Goal: Information Seeking & Learning: Find specific fact

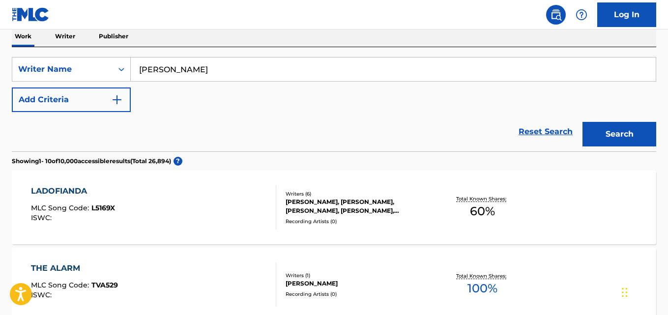
scroll to position [180, 0]
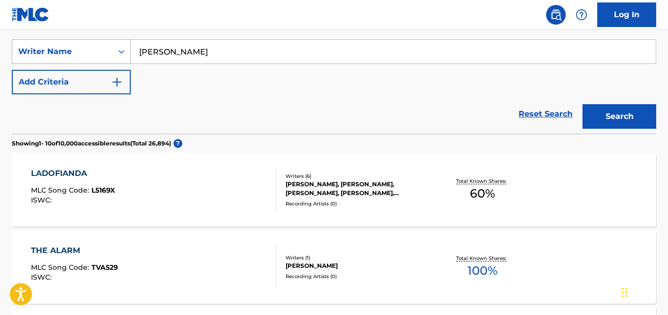
click at [128, 52] on div "Search Form" at bounding box center [122, 52] width 18 height 18
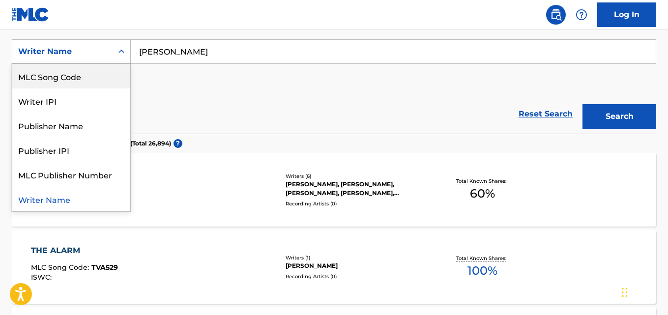
scroll to position [0, 0]
click at [95, 74] on div "Work Title" at bounding box center [71, 76] width 118 height 25
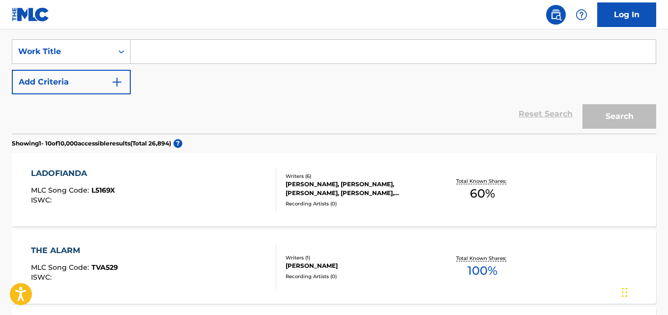
click at [113, 75] on button "Add Criteria" at bounding box center [71, 82] width 119 height 25
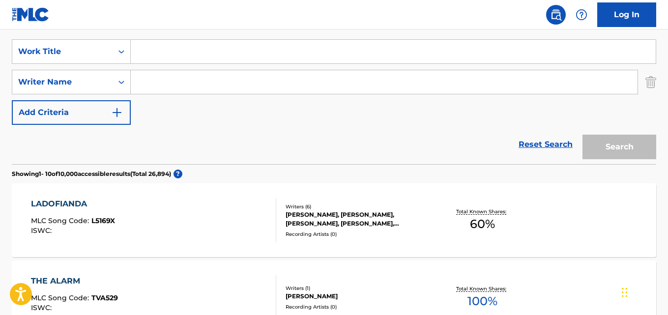
click at [180, 89] on input "Search Form" at bounding box center [384, 82] width 507 height 24
paste input "[PERSON_NAME]"
type input "[PERSON_NAME]"
click at [189, 58] on input "Search Form" at bounding box center [393, 52] width 525 height 24
paste input "[DEMOGRAPHIC_DATA] of possibilities"
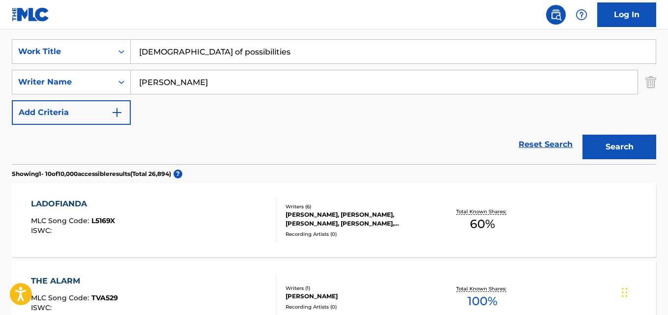
type input "[DEMOGRAPHIC_DATA] of possibilities"
click at [639, 142] on button "Search" at bounding box center [620, 147] width 74 height 25
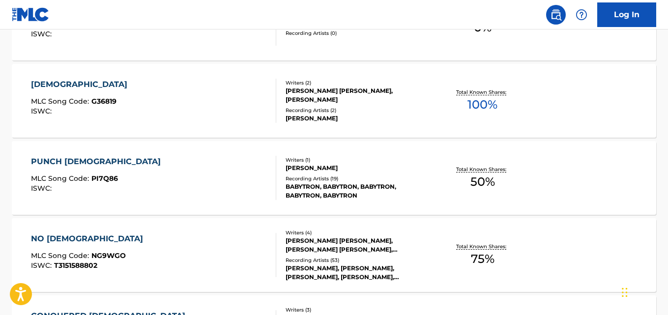
scroll to position [180, 0]
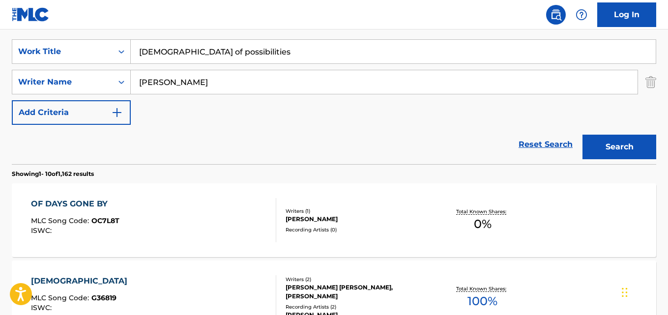
click at [221, 58] on input "[DEMOGRAPHIC_DATA] of possibilities" at bounding box center [393, 52] width 525 height 24
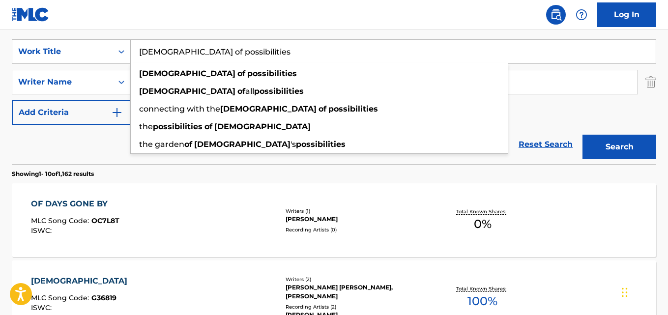
click at [221, 58] on input "[DEMOGRAPHIC_DATA] of possibilities" at bounding box center [393, 52] width 525 height 24
click at [580, 79] on input "[PERSON_NAME]" at bounding box center [384, 82] width 507 height 24
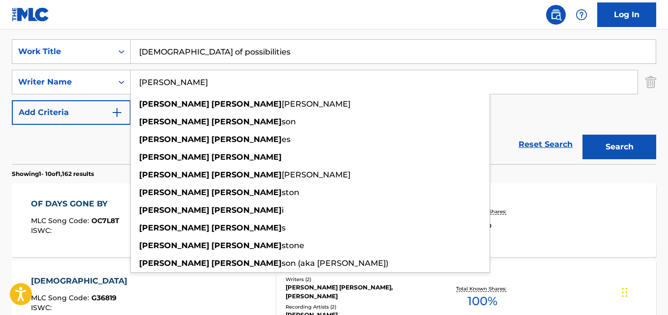
click at [580, 79] on input "[PERSON_NAME]" at bounding box center [384, 82] width 507 height 24
paste input "Mfrima Akpa"
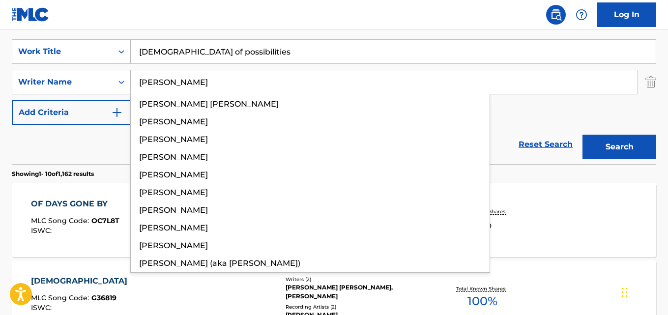
type input "[PERSON_NAME]"
click at [263, 55] on input "[DEMOGRAPHIC_DATA] of possibilities" at bounding box center [393, 52] width 525 height 24
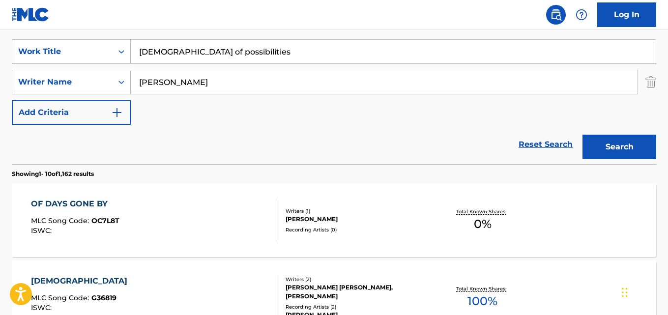
click at [263, 55] on input "[DEMOGRAPHIC_DATA] of possibilities" at bounding box center [393, 52] width 525 height 24
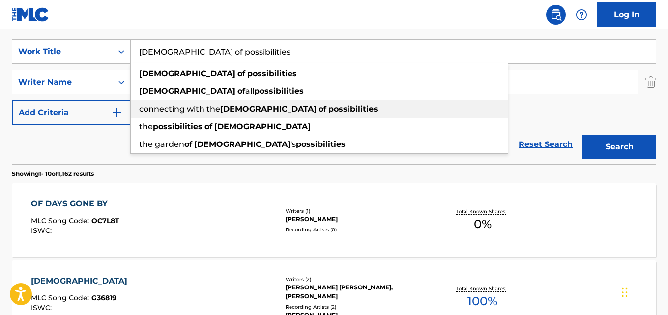
paste input "to Biakpan"
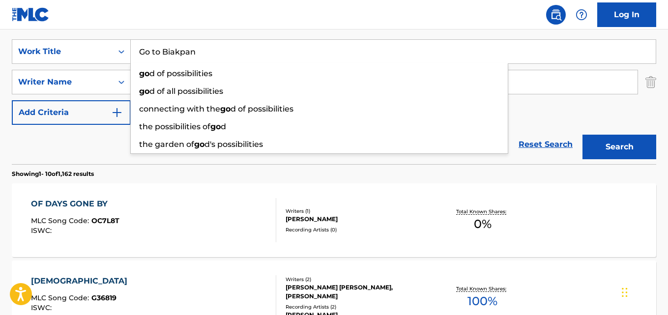
click at [606, 144] on button "Search" at bounding box center [620, 147] width 74 height 25
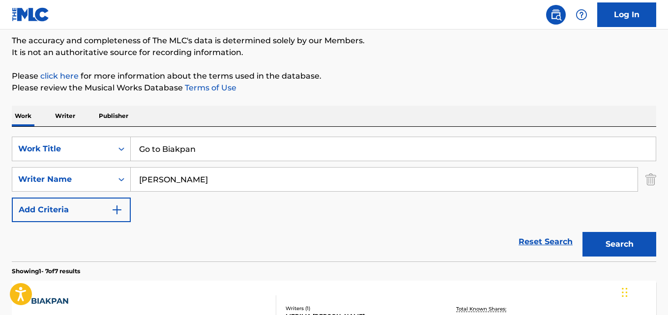
scroll to position [81, 0]
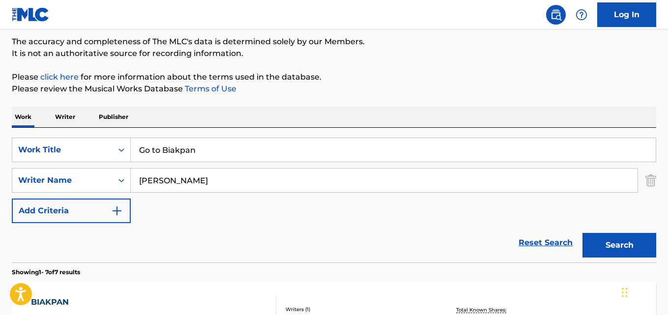
click at [230, 157] on input "Go to Biakpan" at bounding box center [393, 150] width 525 height 24
paste input "QZWDW2597254"
click at [223, 153] on input "QZWDW2597254" at bounding box center [393, 150] width 525 height 24
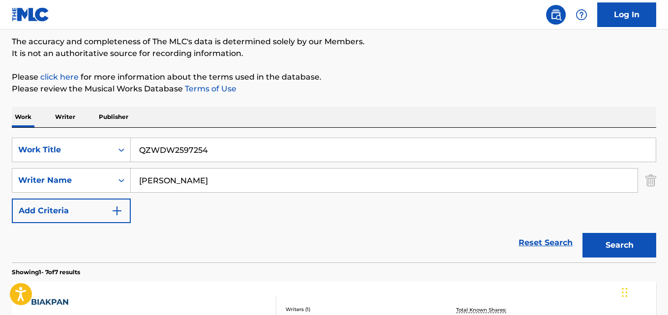
click at [223, 153] on input "QZWDW2597254" at bounding box center [393, 150] width 525 height 24
paste input "Great peace"
click at [642, 248] on button "Search" at bounding box center [620, 245] width 74 height 25
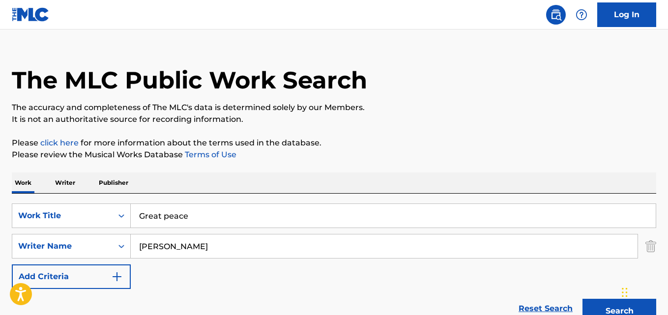
scroll to position [0, 0]
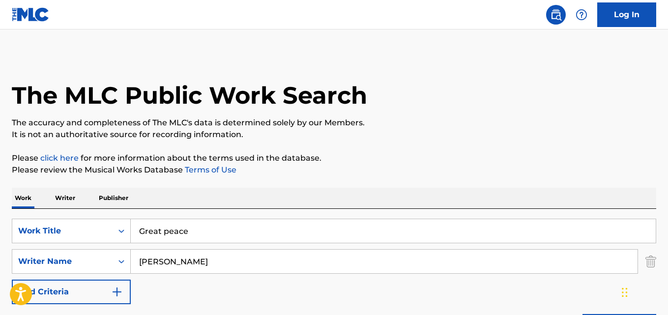
click at [227, 237] on input "Great peace" at bounding box center [393, 231] width 525 height 24
paste input "He has given meaning to my lif"
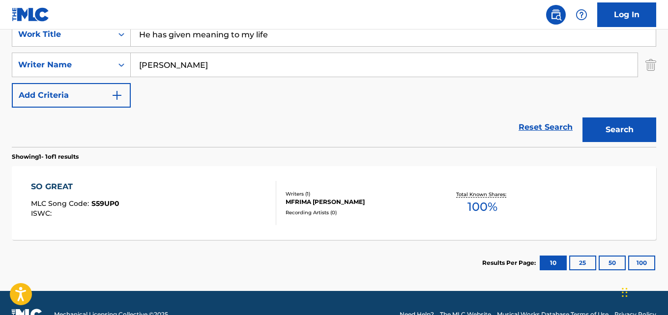
click at [604, 132] on button "Search" at bounding box center [620, 130] width 74 height 25
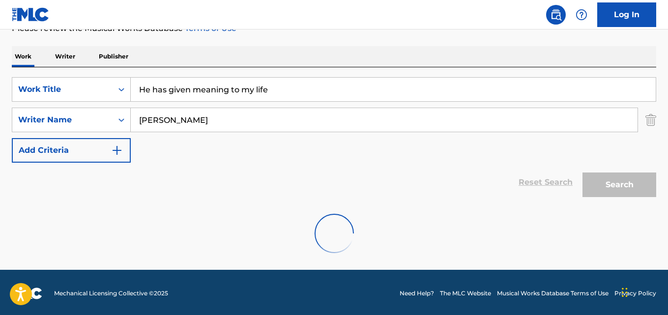
scroll to position [144, 0]
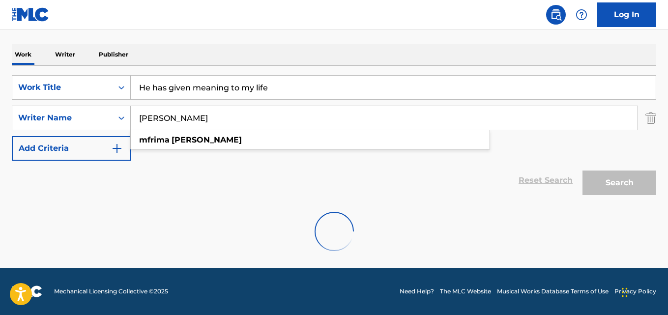
click at [327, 120] on input "[PERSON_NAME]" at bounding box center [384, 118] width 507 height 24
click at [322, 90] on input "He has given meaning to my life" at bounding box center [393, 88] width 525 height 24
click at [608, 181] on div "Search" at bounding box center [617, 180] width 79 height 39
click at [609, 181] on div "Search" at bounding box center [617, 180] width 79 height 39
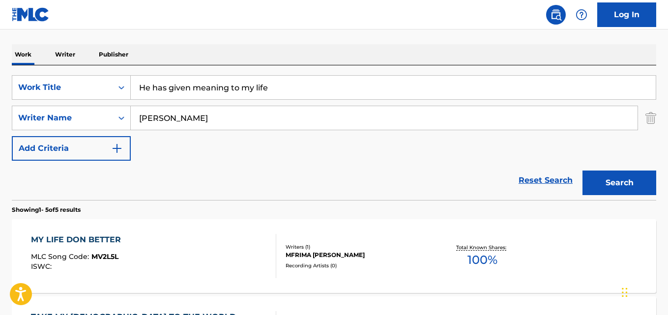
click at [368, 151] on div "SearchWithCriteria95a40585-702b-4dfc-bca3-ba1753f032d6 Work Title He has given …" at bounding box center [334, 118] width 645 height 86
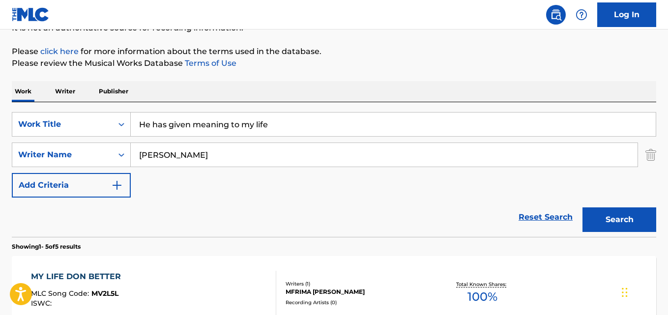
scroll to position [94, 0]
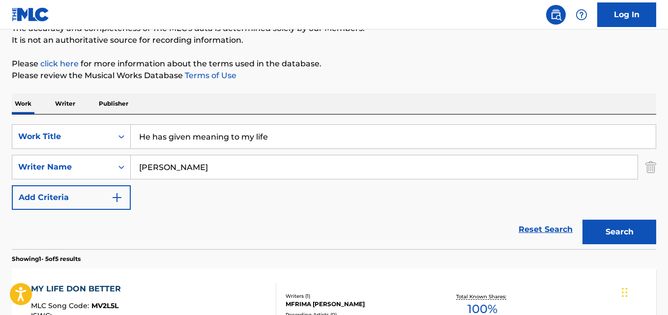
click at [339, 131] on input "He has given meaning to my life" at bounding box center [393, 137] width 525 height 24
paste input "I am a living testimony"
click at [603, 225] on button "Search" at bounding box center [620, 232] width 74 height 25
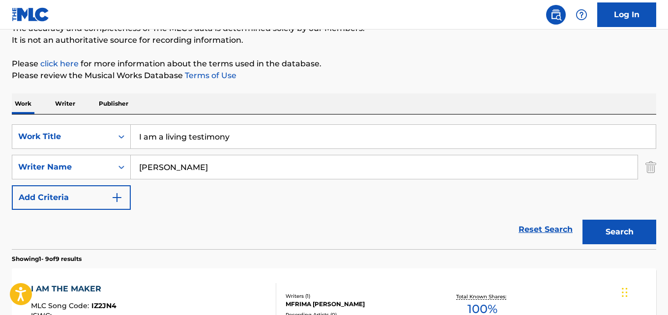
click at [365, 129] on input "I am a living testimony" at bounding box center [393, 137] width 525 height 24
paste input "no know sa"
click at [623, 236] on button "Search" at bounding box center [620, 232] width 74 height 25
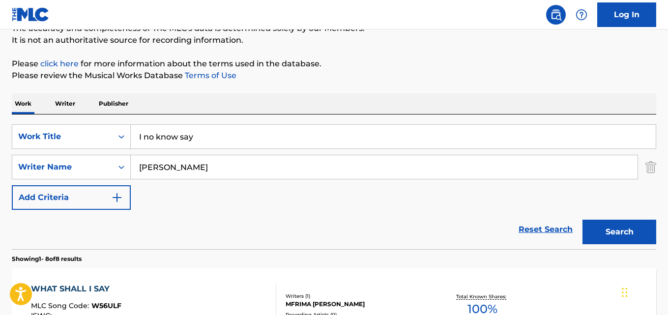
click at [287, 143] on input "I no know say" at bounding box center [393, 137] width 525 height 24
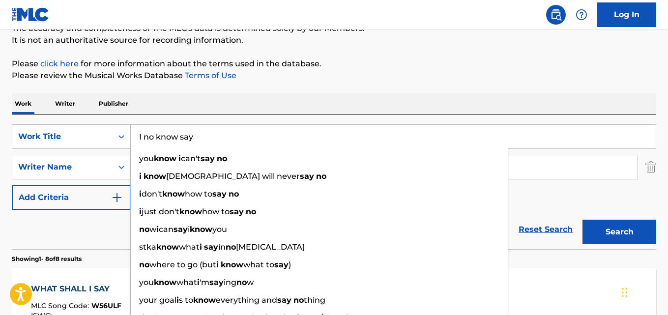
click at [287, 143] on input "I no know say" at bounding box center [393, 137] width 525 height 24
paste input "will sing praises"
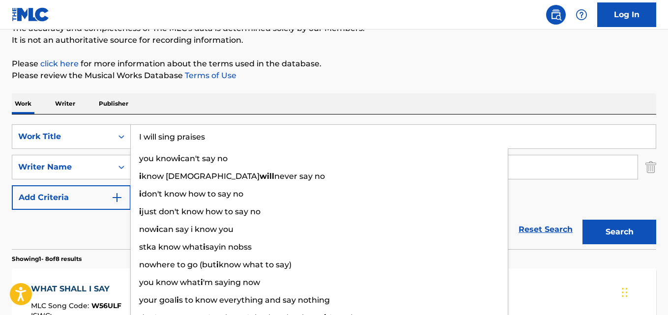
click at [606, 227] on button "Search" at bounding box center [620, 232] width 74 height 25
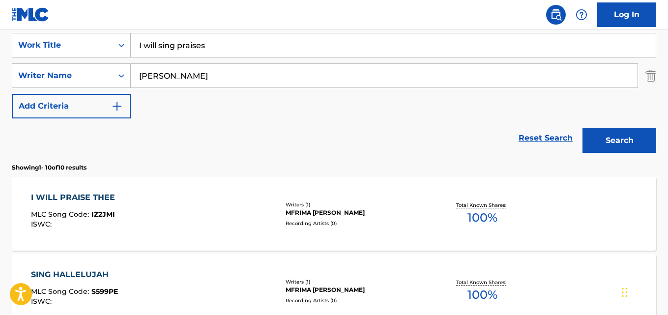
scroll to position [193, 0]
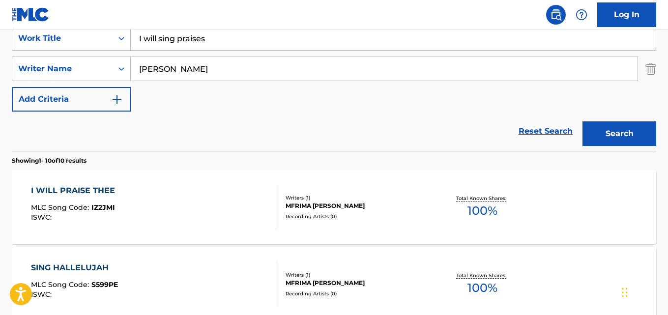
click at [326, 46] on input "I will sing praises" at bounding box center [393, 39] width 525 height 24
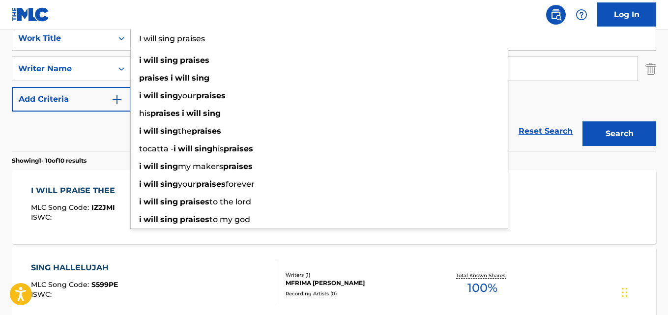
click at [326, 46] on input "I will sing praises" at bounding box center [393, 39] width 525 height 24
paste input "Another day"
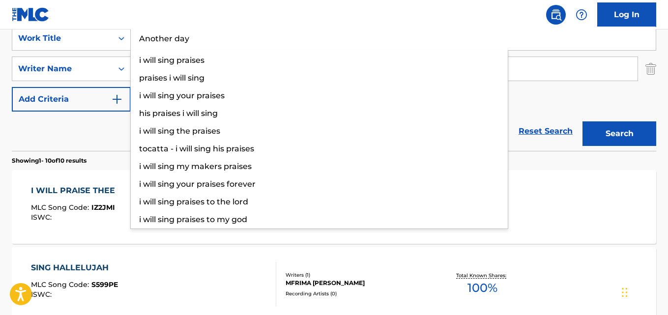
click at [631, 136] on button "Search" at bounding box center [620, 133] width 74 height 25
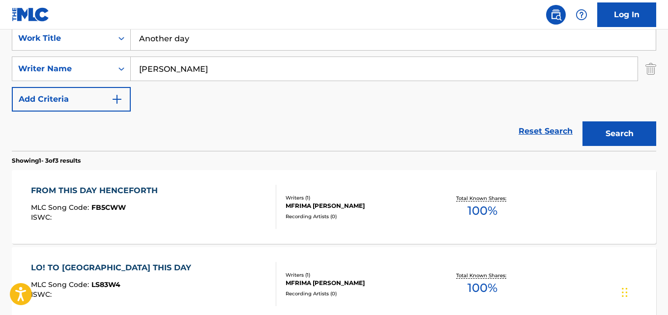
click at [277, 46] on input "Another day" at bounding box center [393, 39] width 525 height 24
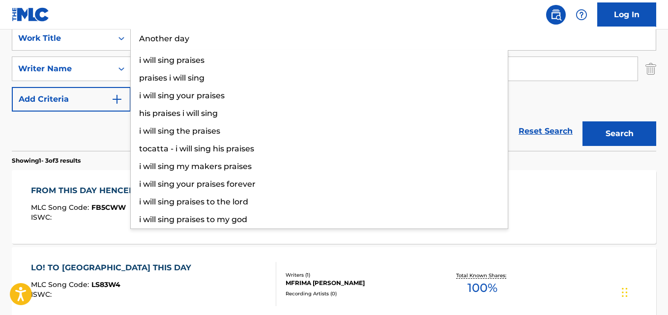
click at [277, 46] on input "Another day" at bounding box center [393, 39] width 525 height 24
paste input "Take dominion"
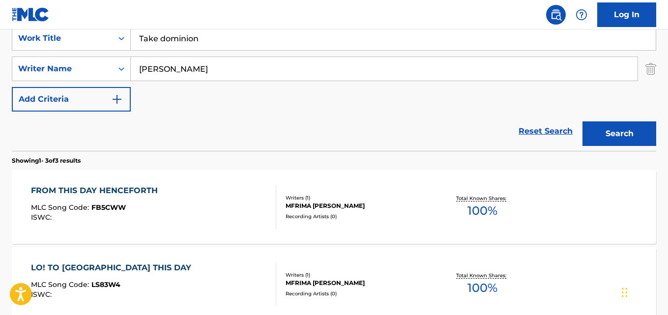
click at [603, 129] on button "Search" at bounding box center [620, 133] width 74 height 25
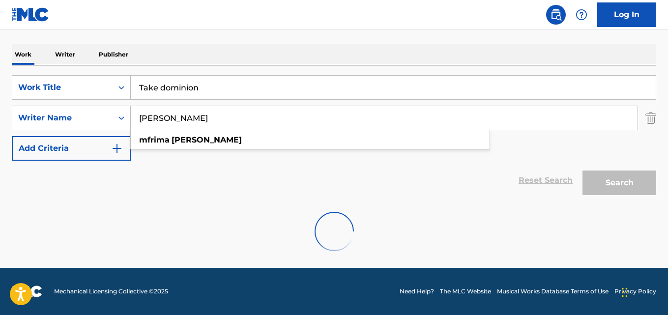
click at [249, 123] on input "[PERSON_NAME]" at bounding box center [384, 118] width 507 height 24
click at [276, 91] on input "Take dominion" at bounding box center [393, 88] width 525 height 24
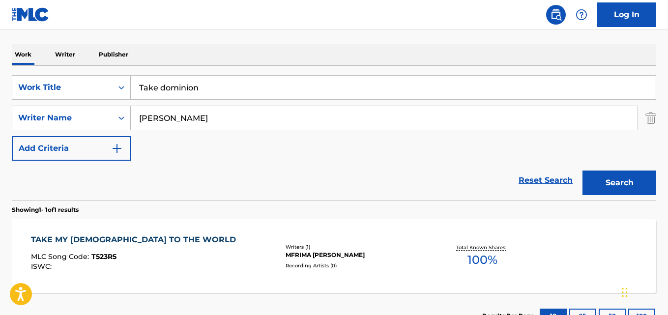
click at [325, 95] on input "Take dominion" at bounding box center [393, 88] width 525 height 24
paste input "[PERSON_NAME]"
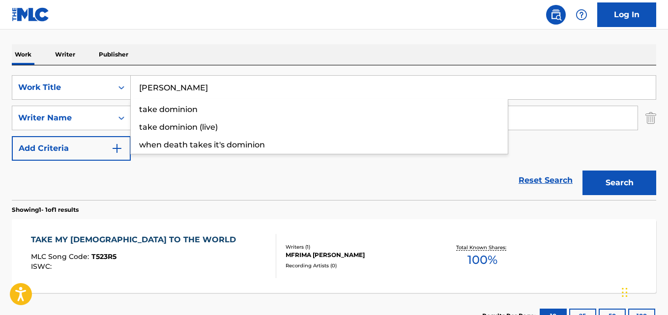
click at [647, 183] on button "Search" at bounding box center [620, 183] width 74 height 25
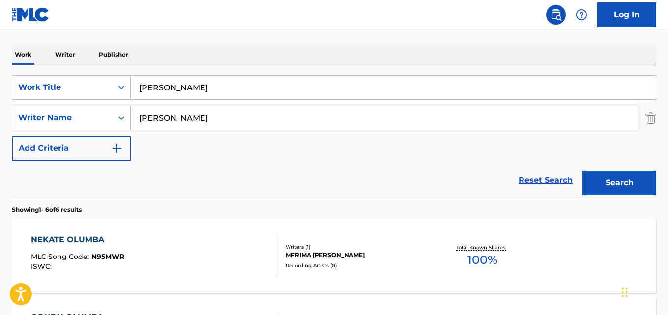
click at [352, 86] on input "[PERSON_NAME]" at bounding box center [393, 88] width 525 height 24
paste input "wo Idar"
click at [639, 176] on button "Search" at bounding box center [620, 183] width 74 height 25
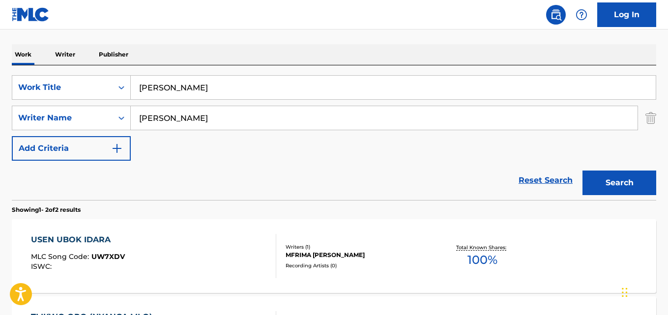
click at [383, 94] on input "[PERSON_NAME]" at bounding box center [393, 88] width 525 height 24
paste input "n this divine hour"
type input "In this divine hour"
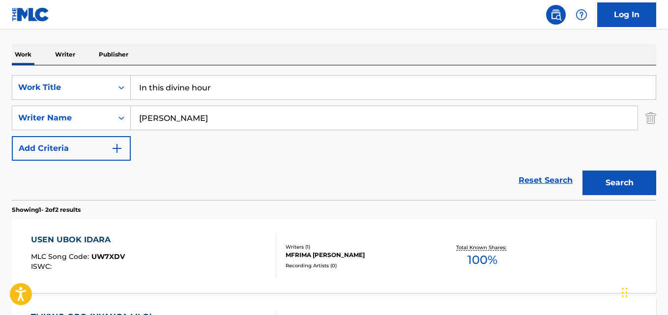
click at [610, 182] on button "Search" at bounding box center [620, 183] width 74 height 25
click at [651, 121] on img "Search Form" at bounding box center [651, 118] width 11 height 25
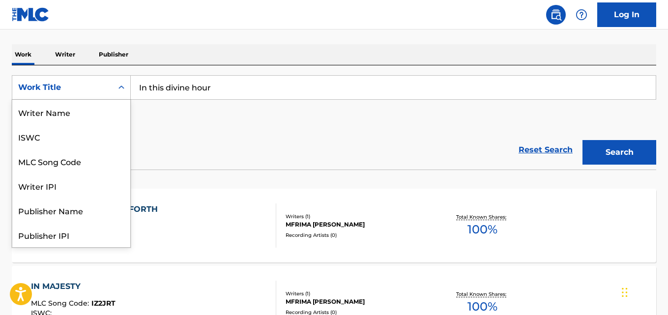
click at [124, 91] on icon "Search Form" at bounding box center [122, 88] width 10 height 10
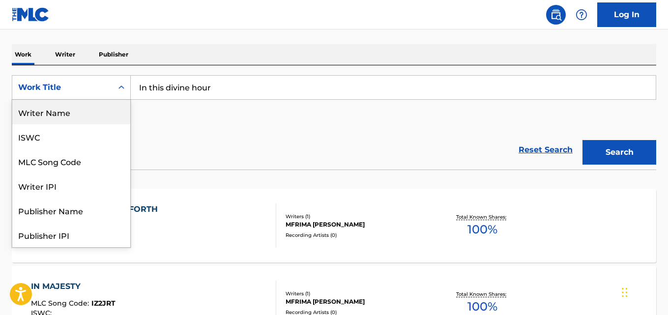
click at [92, 114] on div "Writer Name" at bounding box center [71, 112] width 118 height 25
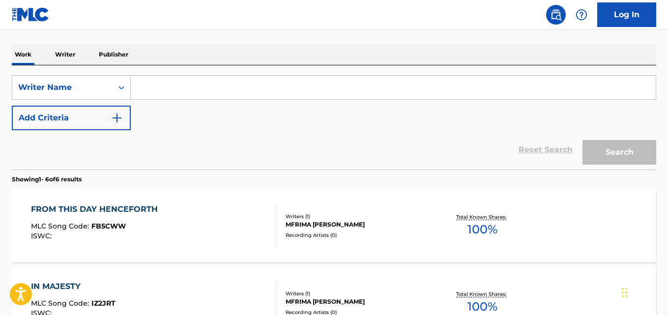
click at [208, 90] on input "Search Form" at bounding box center [393, 88] width 525 height 24
paste input "[PERSON_NAME]"
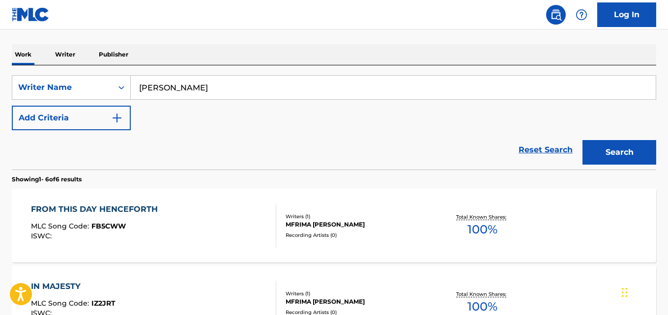
type input "[PERSON_NAME]"
click at [598, 151] on button "Search" at bounding box center [620, 152] width 74 height 25
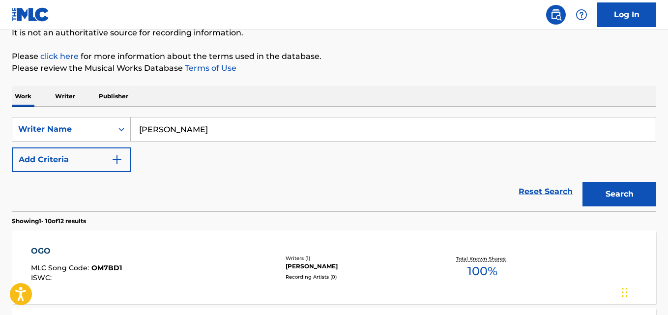
scroll to position [94, 0]
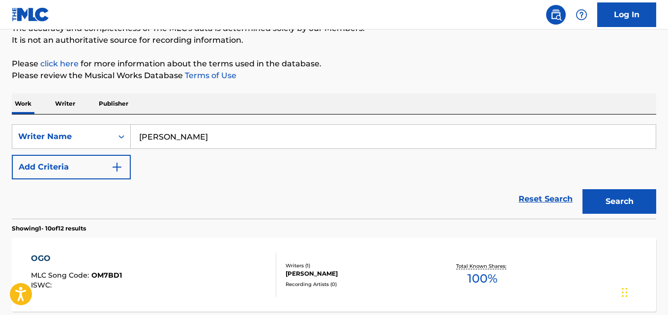
click at [117, 163] on img "Search Form" at bounding box center [117, 167] width 12 height 12
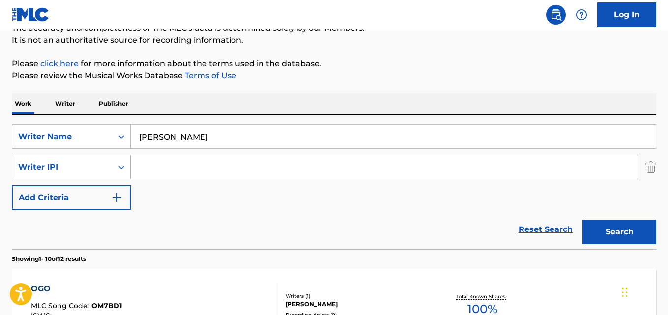
click at [113, 171] on div "Search Form" at bounding box center [122, 167] width 18 height 18
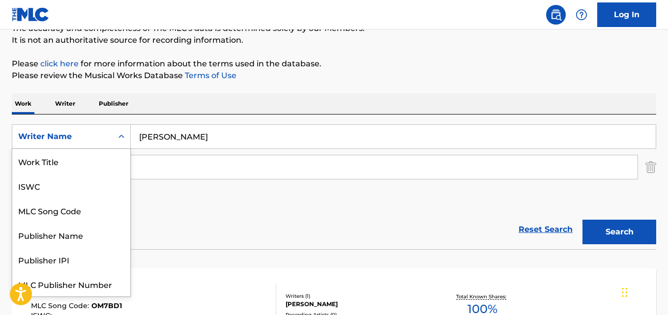
click at [122, 142] on div "Search Form" at bounding box center [122, 137] width 18 height 18
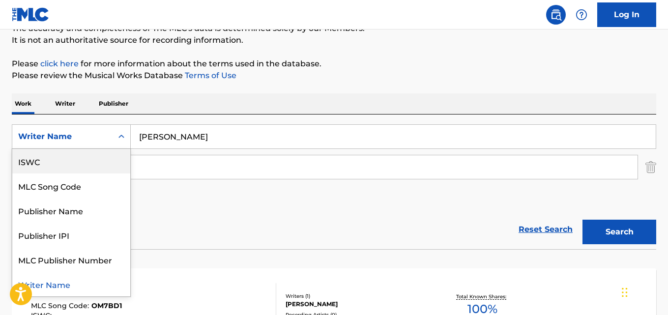
scroll to position [0, 0]
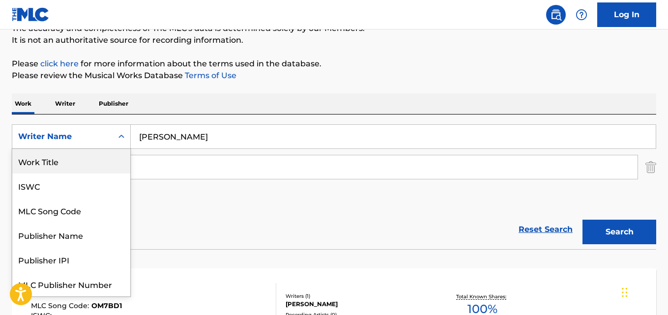
click at [90, 164] on div "Work Title" at bounding box center [71, 161] width 118 height 25
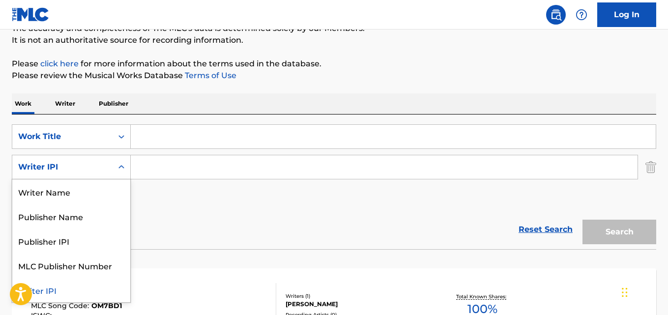
click at [110, 172] on div "Writer IPI" at bounding box center [62, 167] width 100 height 19
click at [113, 197] on div "Writer Name" at bounding box center [71, 192] width 118 height 25
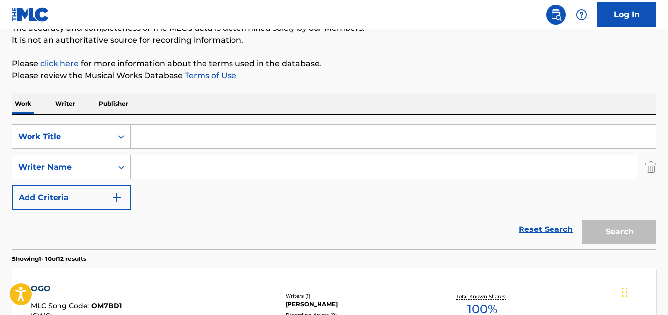
click at [174, 171] on input "Search Form" at bounding box center [384, 167] width 507 height 24
paste input "[PERSON_NAME]"
type input "[PERSON_NAME]"
click at [187, 144] on input "Search Form" at bounding box center [393, 137] width 525 height 24
paste input "SERIOUS [REMASTERED]"
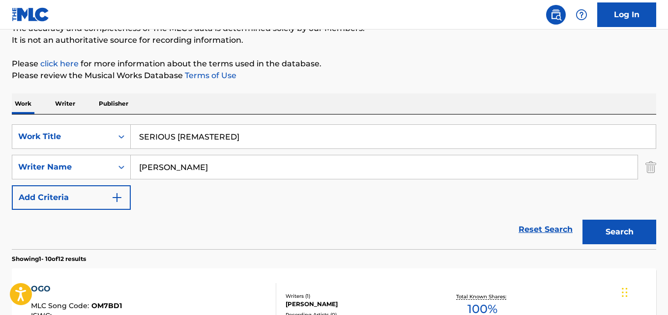
click at [597, 225] on button "Search" at bounding box center [620, 232] width 74 height 25
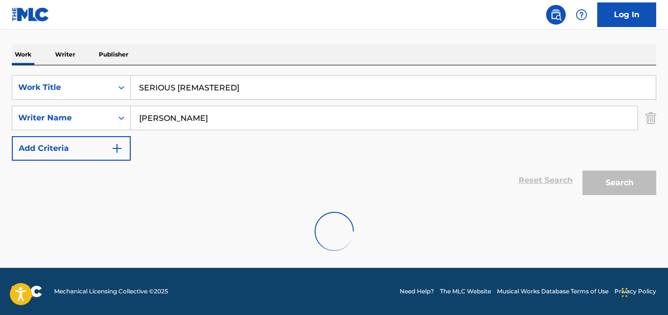
scroll to position [112, 0]
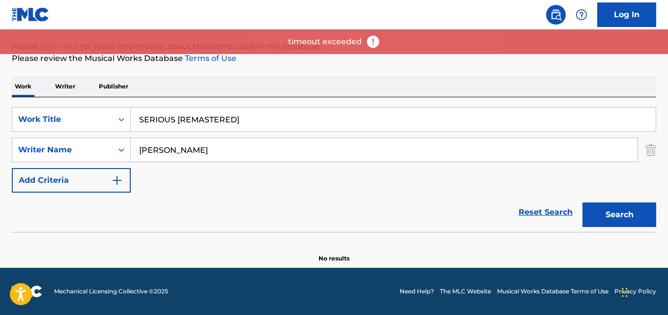
click at [618, 210] on button "Search" at bounding box center [620, 215] width 74 height 25
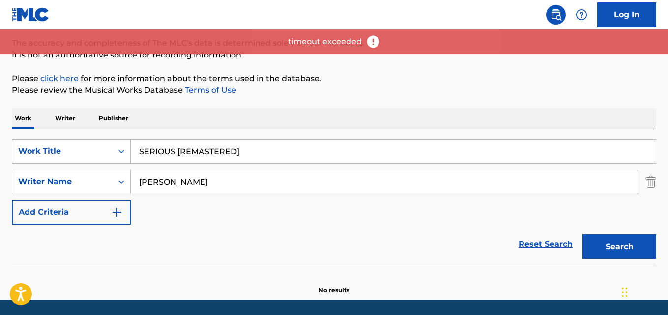
scroll to position [62, 0]
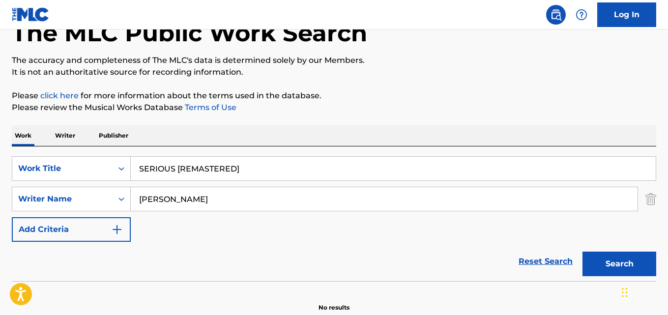
click at [235, 173] on input "SERIOUS [REMASTERED]" at bounding box center [393, 169] width 525 height 24
paste input "AY GOODBYE"
click at [616, 263] on button "Search" at bounding box center [620, 264] width 74 height 25
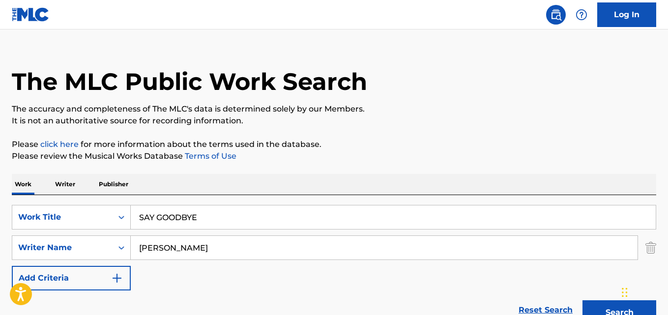
scroll to position [13, 0]
click at [247, 215] on input "SAY GOODBYE" at bounding box center [393, 218] width 525 height 24
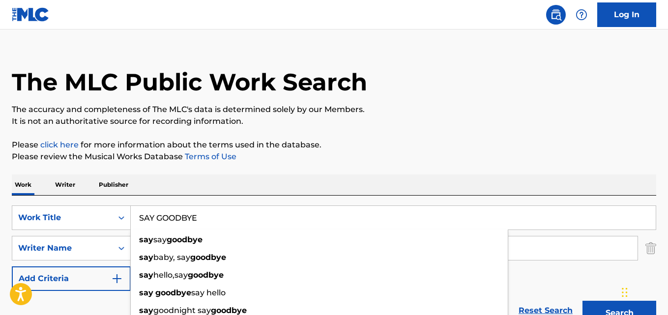
click at [247, 215] on input "SAY GOODBYE" at bounding box center [393, 218] width 525 height 24
paste input "QZWDW2597345"
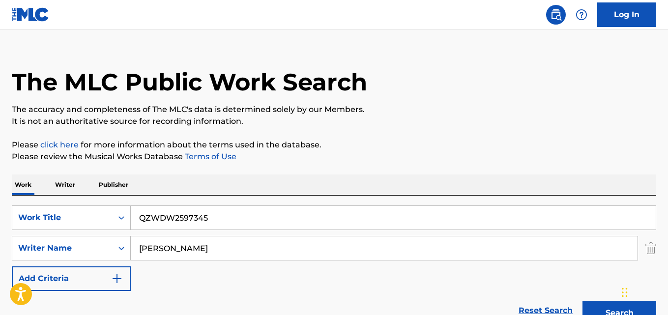
click at [215, 222] on input "QZWDW2597345" at bounding box center [393, 218] width 525 height 24
paste input "RICH ALSO CRY"
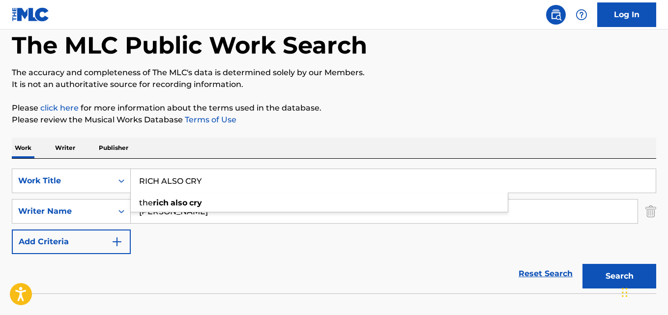
scroll to position [112, 0]
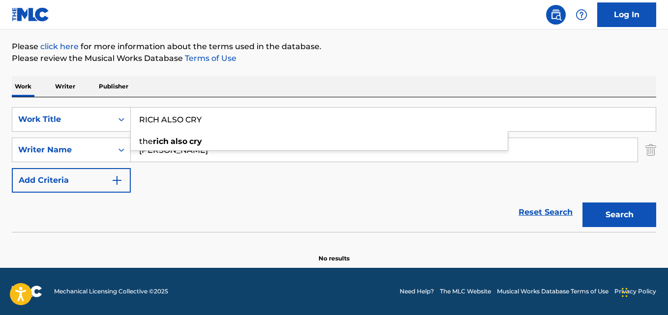
click at [623, 217] on button "Search" at bounding box center [620, 215] width 74 height 25
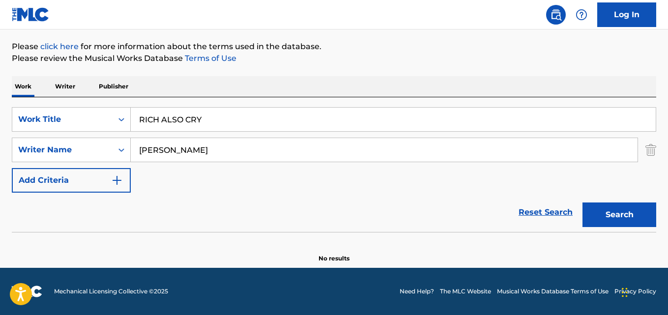
click at [265, 117] on input "RICH ALSO CRY" at bounding box center [393, 120] width 525 height 24
paste input "THE SUN"
click at [604, 213] on button "Search" at bounding box center [620, 215] width 74 height 25
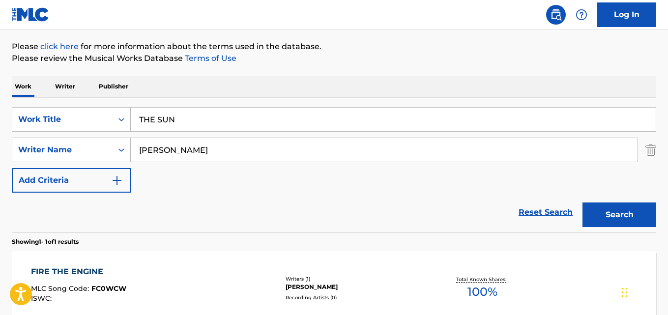
click at [383, 118] on input "THE SUN" at bounding box center [393, 120] width 525 height 24
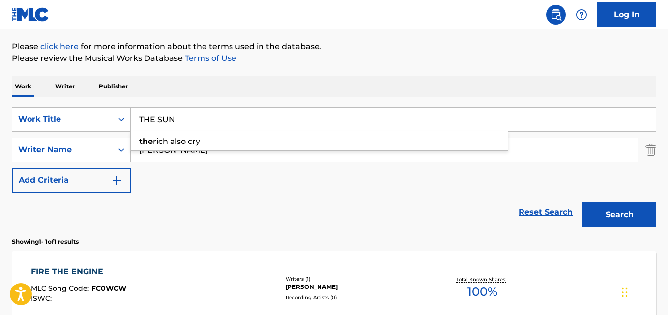
click at [383, 118] on input "THE SUN" at bounding box center [393, 120] width 525 height 24
paste input "QZWDW2597359"
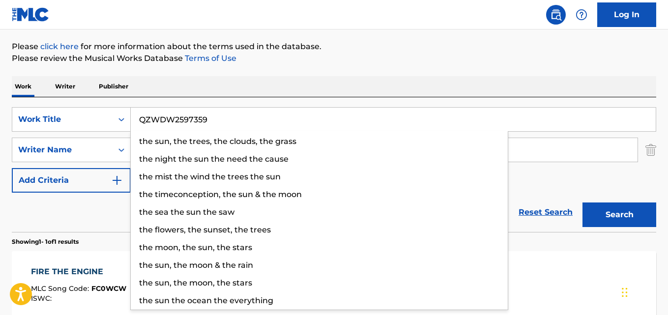
click at [359, 118] on input "QZWDW2597359" at bounding box center [393, 120] width 525 height 24
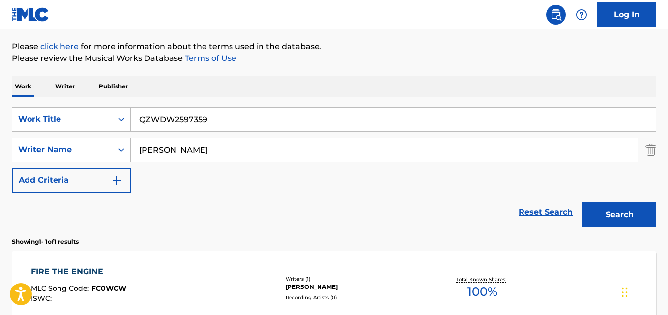
paste input "PATIENCE"
click at [602, 209] on button "Search" at bounding box center [620, 215] width 74 height 25
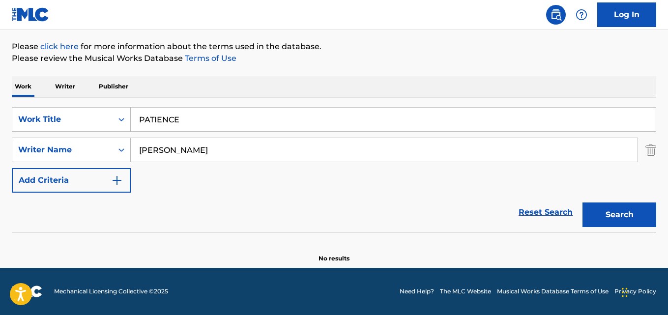
click at [273, 118] on input "PATIENCE" at bounding box center [393, 120] width 525 height 24
paste input "I KNOW"
click at [607, 204] on button "Search" at bounding box center [620, 215] width 74 height 25
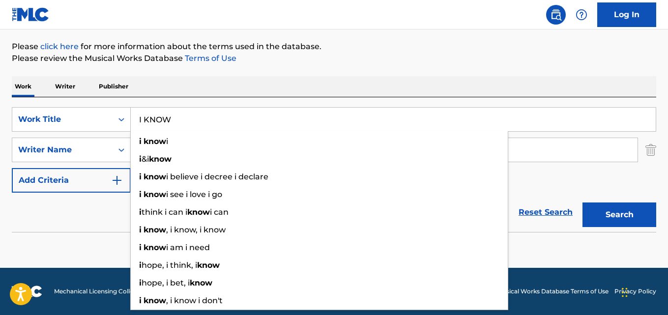
click at [415, 123] on input "I KNOW" at bounding box center [393, 120] width 525 height 24
paste input "SUICIDE"
click at [415, 123] on input "I SUICIDE" at bounding box center [393, 120] width 525 height 24
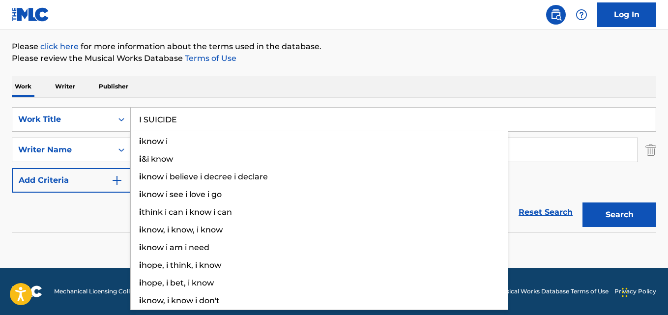
click at [415, 123] on input "I SUICIDE" at bounding box center [393, 120] width 525 height 24
paste input "Search Form"
drag, startPoint x: 625, startPoint y: 211, endPoint x: 581, endPoint y: 199, distance: 45.8
click at [625, 211] on button "Search" at bounding box center [620, 215] width 74 height 25
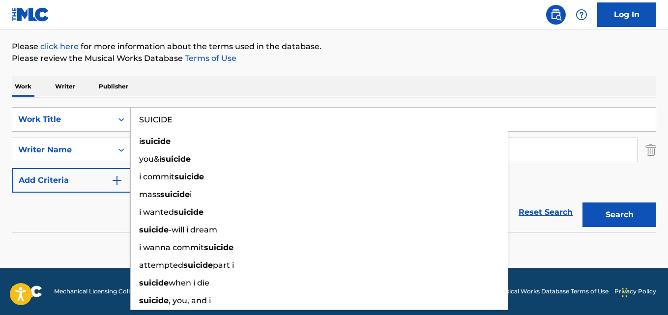
click at [330, 121] on input "SUICIDE" at bounding box center [393, 120] width 525 height 24
paste input "HA"
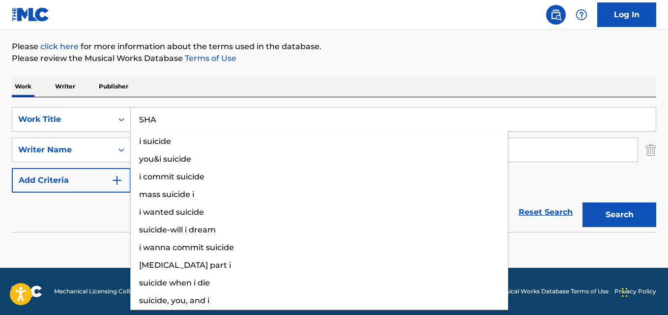
click at [614, 218] on button "Search" at bounding box center [620, 215] width 74 height 25
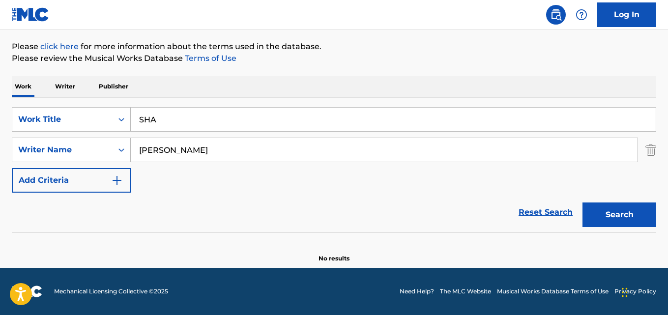
click at [496, 124] on input "SHA" at bounding box center [393, 120] width 525 height 24
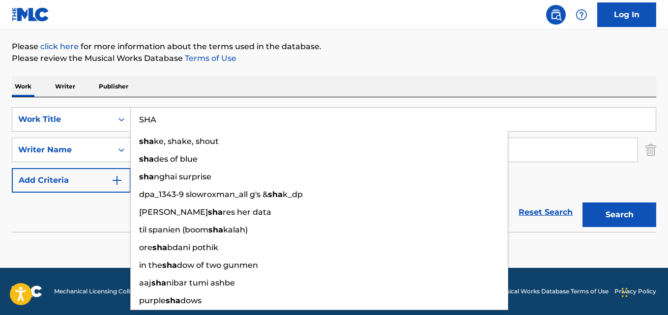
click at [496, 124] on input "SHA" at bounding box center [393, 120] width 525 height 24
paste input "BIRTHDAY"
click at [606, 215] on button "Search" at bounding box center [620, 215] width 74 height 25
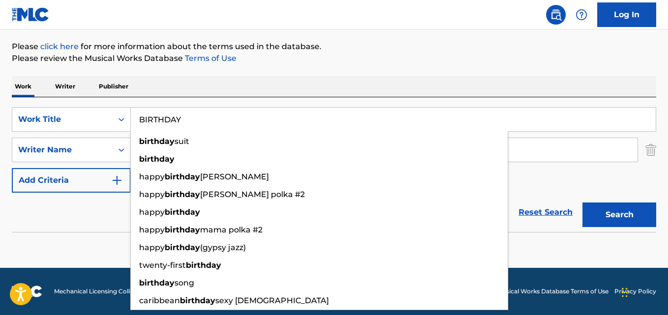
click at [280, 114] on input "BIRTHDAY" at bounding box center [393, 120] width 525 height 24
paste input "LAMBOGINI"
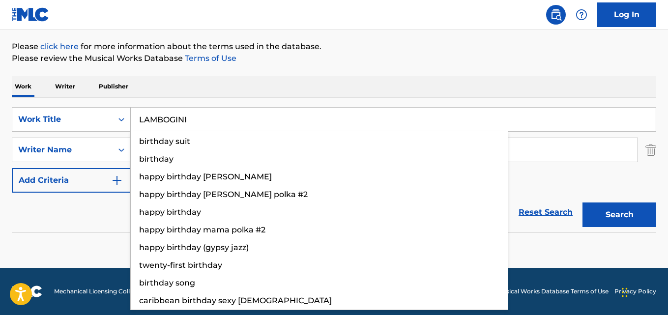
type input "LAMBOGINI"
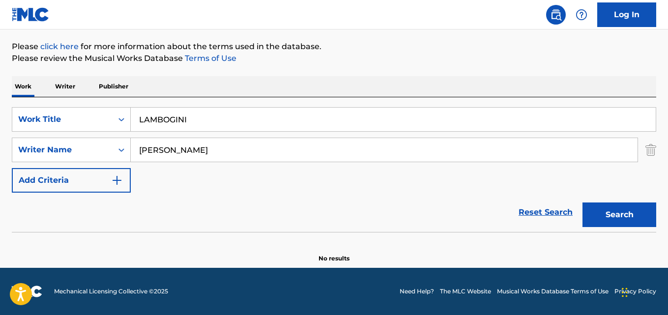
click at [619, 206] on button "Search" at bounding box center [620, 215] width 74 height 25
click at [319, 152] on input "[PERSON_NAME]" at bounding box center [384, 150] width 507 height 24
paste input "[PERSON_NAME]"
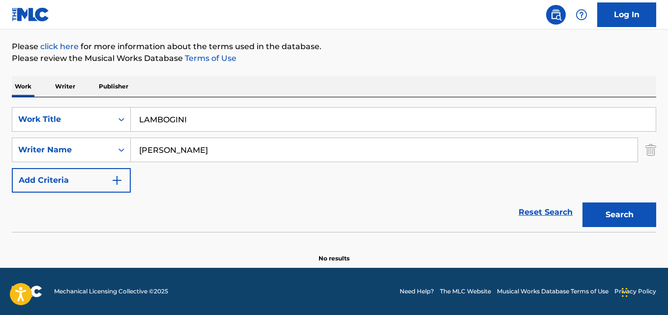
type input "[PERSON_NAME]"
click at [287, 114] on input "LAMBOGINI" at bounding box center [393, 120] width 525 height 24
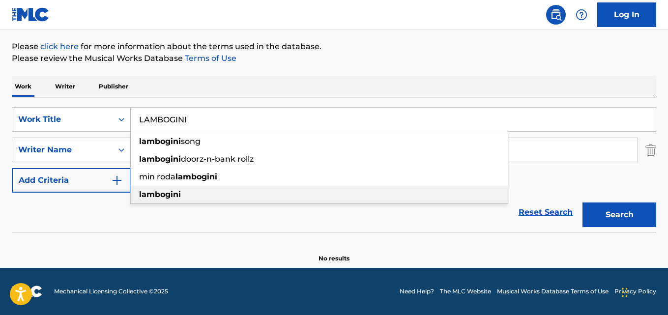
paste input "Cadence"
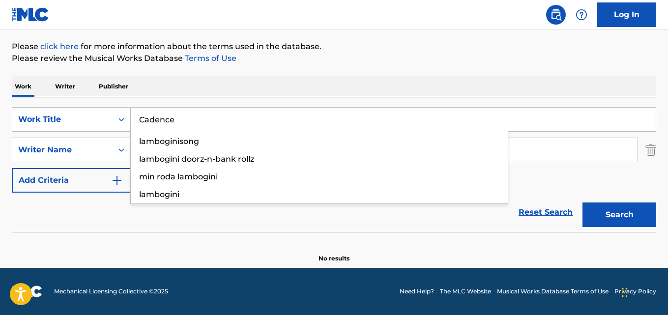
type input "Cadence"
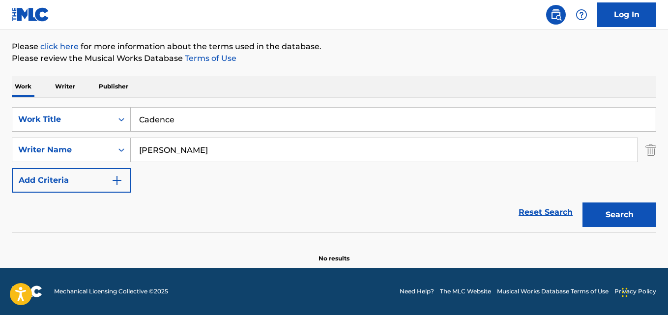
click at [627, 212] on button "Search" at bounding box center [620, 215] width 74 height 25
click at [159, 151] on input "[PERSON_NAME]" at bounding box center [384, 150] width 507 height 24
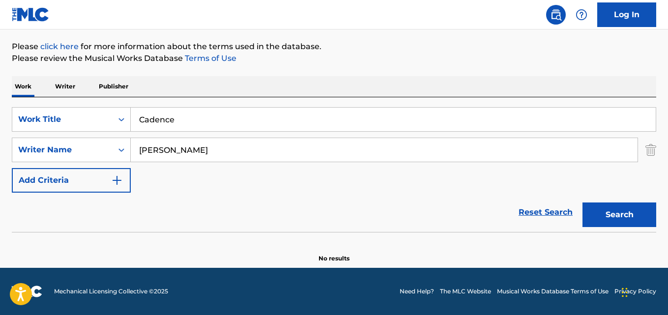
drag, startPoint x: 651, startPoint y: 151, endPoint x: 602, endPoint y: 151, distance: 48.7
click at [651, 151] on img "Search Form" at bounding box center [651, 150] width 11 height 25
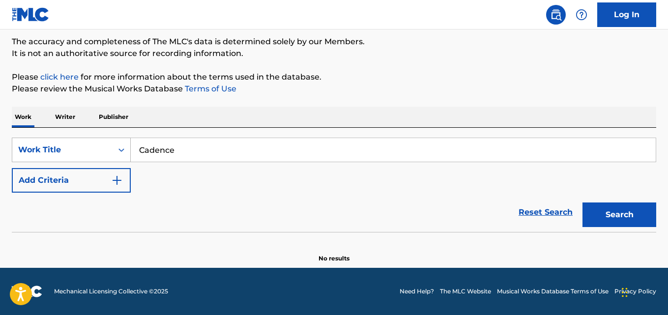
click at [121, 151] on icon "Search Form" at bounding box center [122, 150] width 10 height 10
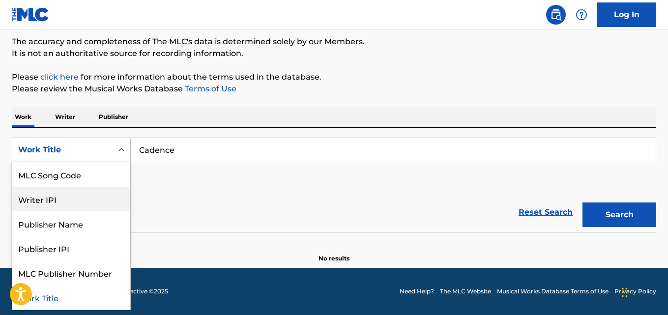
scroll to position [0, 0]
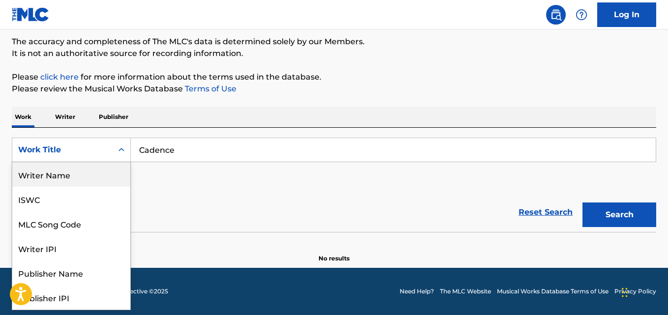
click at [104, 183] on div "Writer Name" at bounding box center [71, 174] width 118 height 25
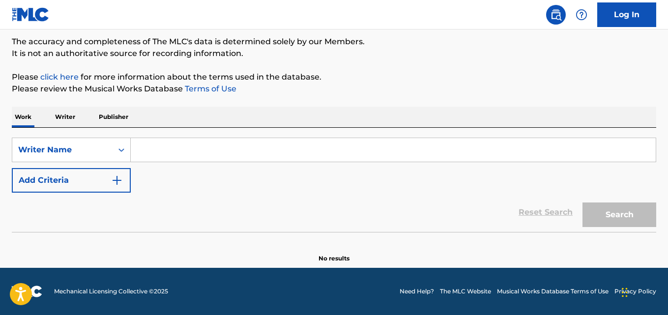
click at [221, 155] on input "Search Form" at bounding box center [393, 150] width 525 height 24
paste input "[PERSON_NAME]"
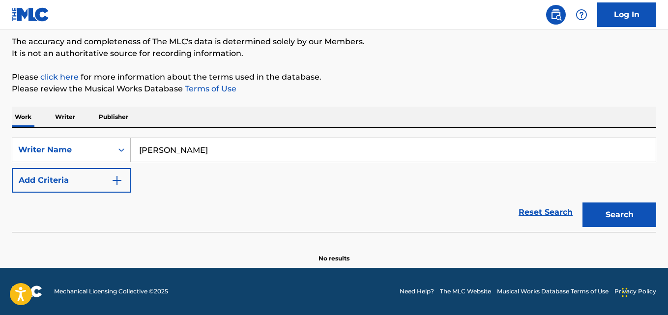
type input "[PERSON_NAME]"
click at [642, 217] on button "Search" at bounding box center [620, 215] width 74 height 25
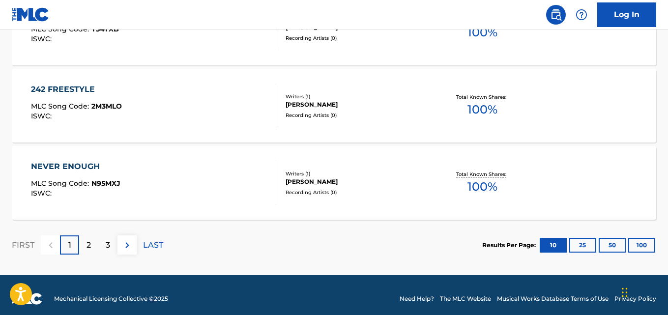
scroll to position [889, 0]
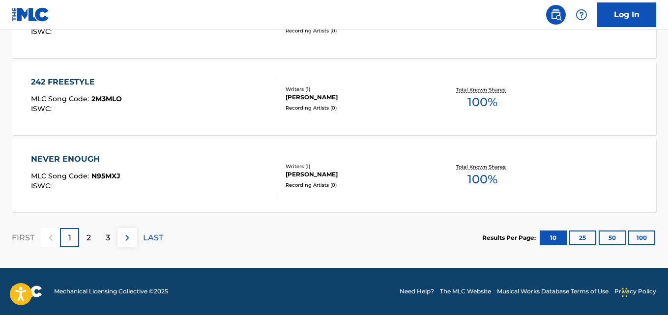
click at [84, 240] on div "2" at bounding box center [88, 237] width 19 height 19
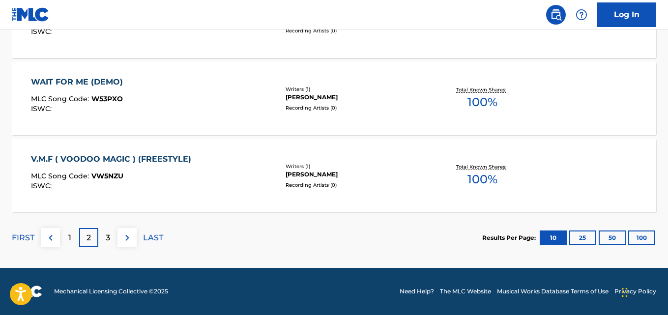
click at [106, 241] on p "3" at bounding box center [108, 238] width 4 height 12
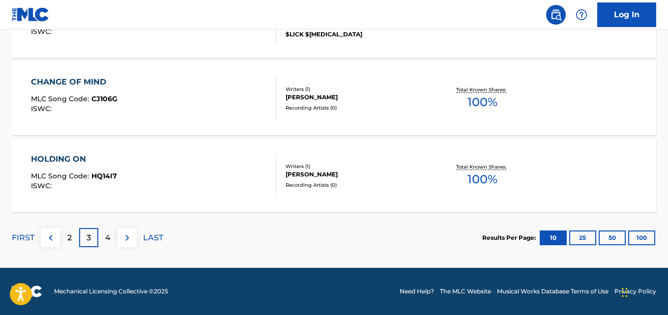
click at [102, 237] on div "4" at bounding box center [107, 237] width 19 height 19
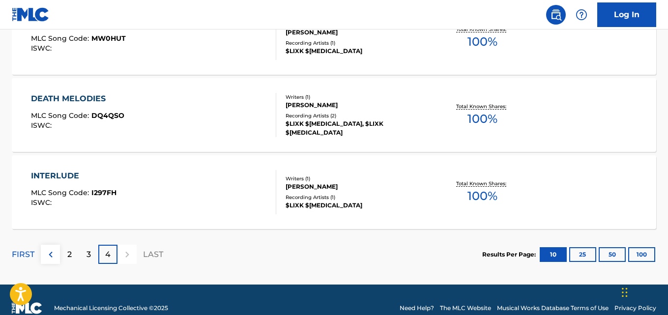
scroll to position [657, 0]
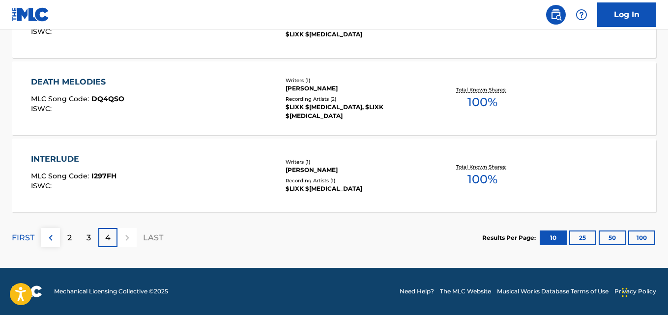
click at [90, 240] on p "3" at bounding box center [89, 238] width 4 height 12
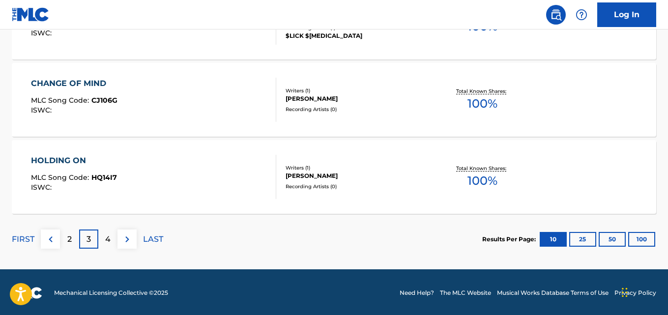
scroll to position [889, 0]
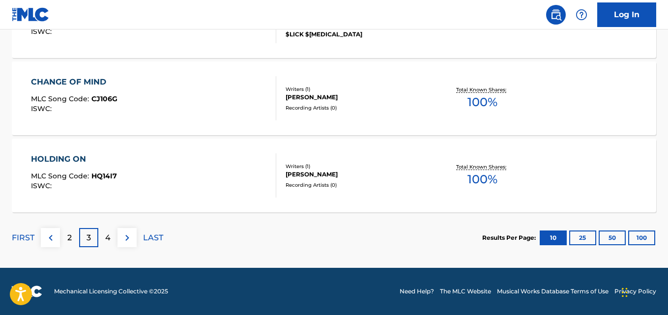
click at [74, 241] on div "2" at bounding box center [69, 237] width 19 height 19
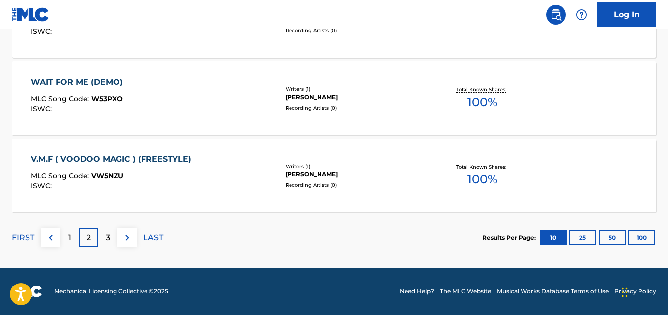
click at [75, 237] on div "1" at bounding box center [69, 237] width 19 height 19
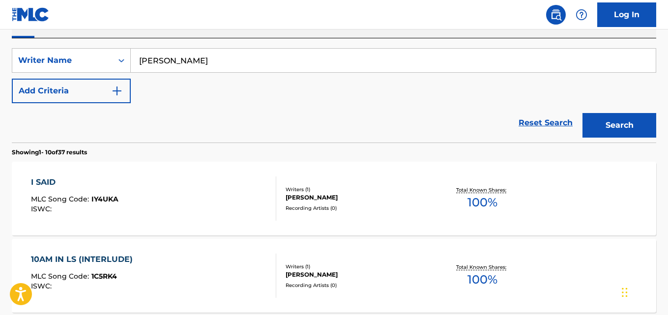
scroll to position [151, 0]
